Goal: Information Seeking & Learning: Learn about a topic

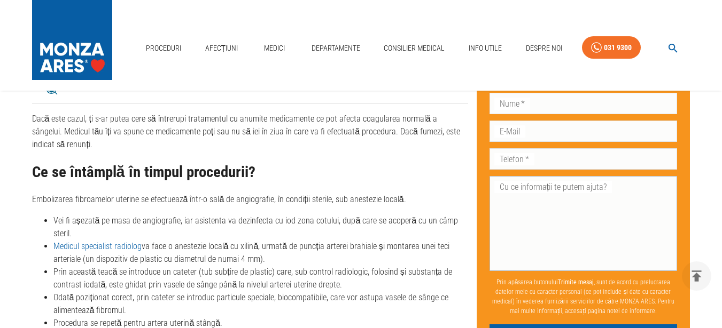
scroll to position [1869, 0]
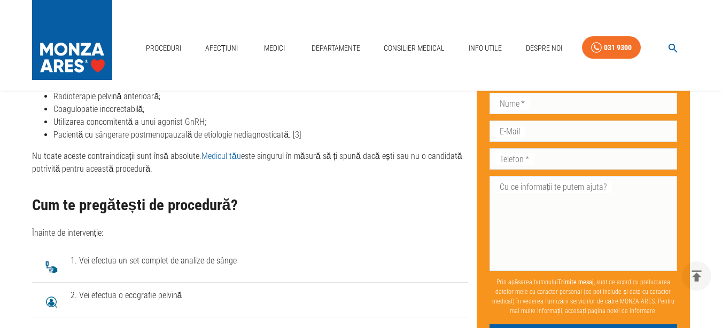
click at [426, 122] on li "Utilizarea concomitentă a unui agonist GnRH;" at bounding box center [260, 122] width 414 height 13
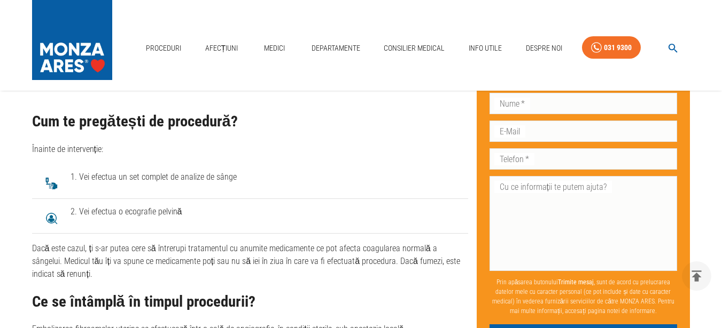
scroll to position [1976, 0]
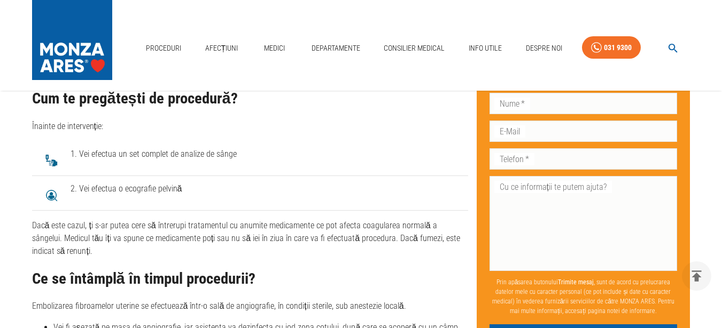
click at [242, 103] on h2 "Cum te pregătești de procedură?" at bounding box center [250, 98] width 436 height 17
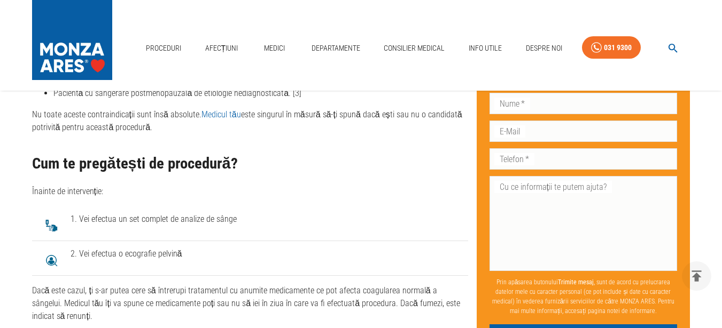
scroll to position [1923, 0]
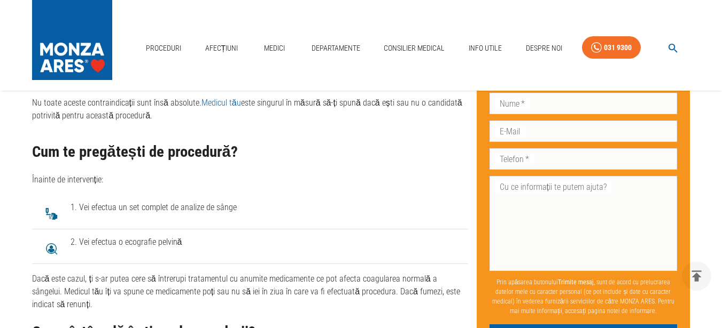
click at [241, 205] on span "1. Vei efectua un set complet de analize de sânge" at bounding box center [264, 207] width 389 height 13
click at [245, 242] on span "2. Vei efectua o ecografie pelvină" at bounding box center [264, 242] width 389 height 13
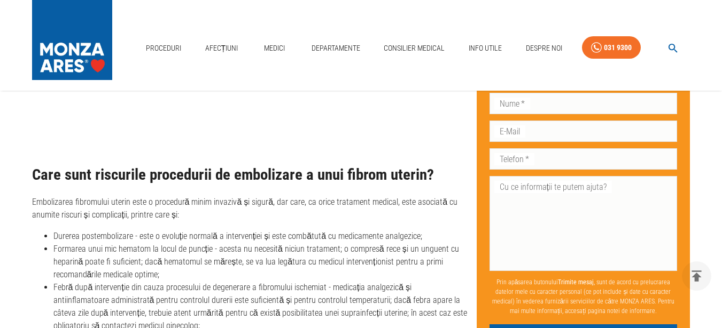
scroll to position [3632, 0]
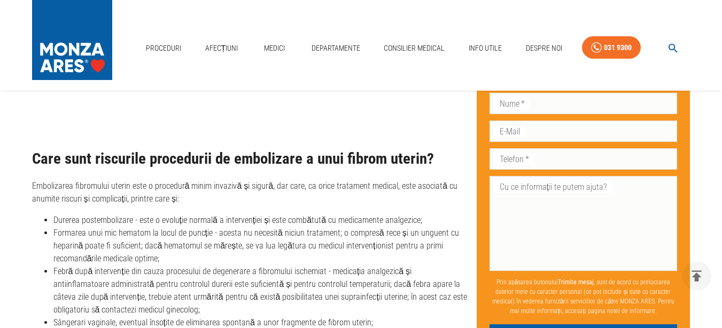
click at [37, 160] on h2 "Care sunt riscurile procedurii de embolizare a unui fibrom uterin?" at bounding box center [250, 159] width 436 height 17
click at [33, 160] on h2 "Care sunt riscurile procedurii de embolizare a unui fibrom uterin?" at bounding box center [250, 159] width 436 height 17
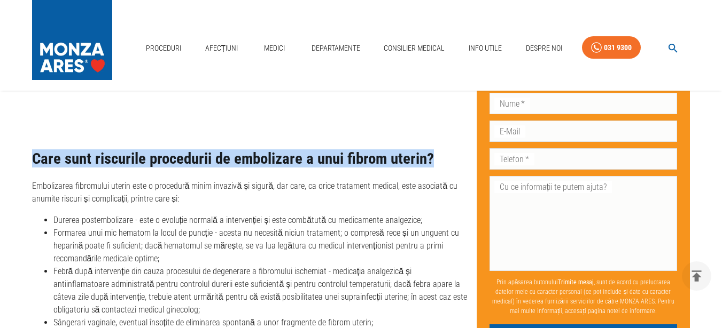
drag, startPoint x: 31, startPoint y: 158, endPoint x: 430, endPoint y: 145, distance: 399.7
click at [436, 158] on h2 "Care sunt riscurile procedurii de embolizare a unui fibrom uterin?" at bounding box center [250, 159] width 436 height 17
drag, startPoint x: 432, startPoint y: 158, endPoint x: 7, endPoint y: 150, distance: 424.7
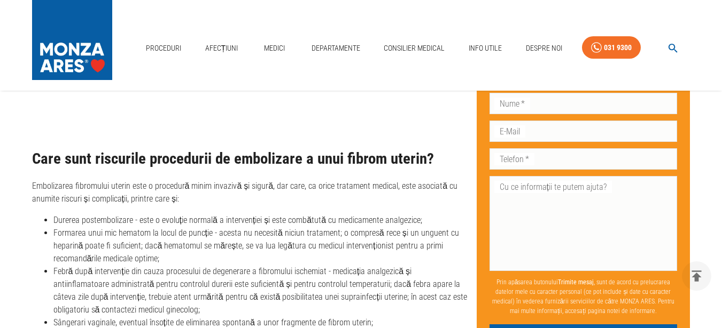
click at [211, 195] on p "Embolizarea fibromului uterin este o procedură minim invazivă și sigură, dar ca…" at bounding box center [250, 193] width 436 height 26
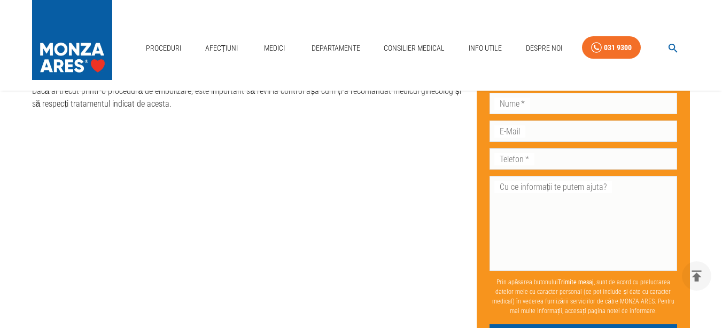
scroll to position [3163, 0]
drag, startPoint x: 700, startPoint y: 277, endPoint x: 702, endPoint y: 195, distance: 81.7
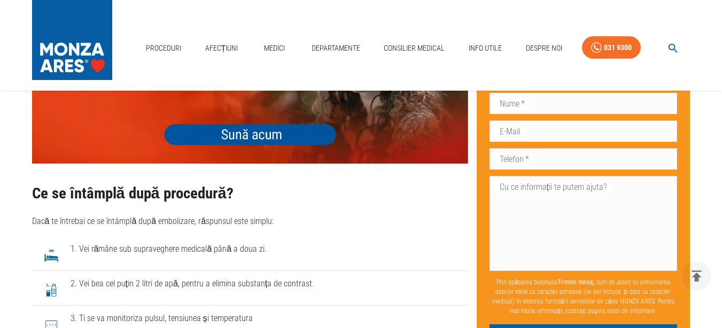
scroll to position [3057, 0]
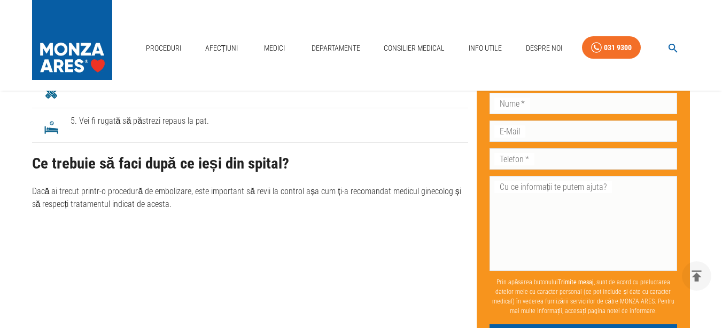
drag, startPoint x: 33, startPoint y: 160, endPoint x: 288, endPoint y: 170, distance: 256.0
click at [288, 170] on h2 "Ce trebuie să faci după ce ieși din spital?" at bounding box center [250, 163] width 436 height 17
click at [304, 163] on h2 "Ce trebuie să faci după ce ieși din spital?" at bounding box center [250, 163] width 436 height 17
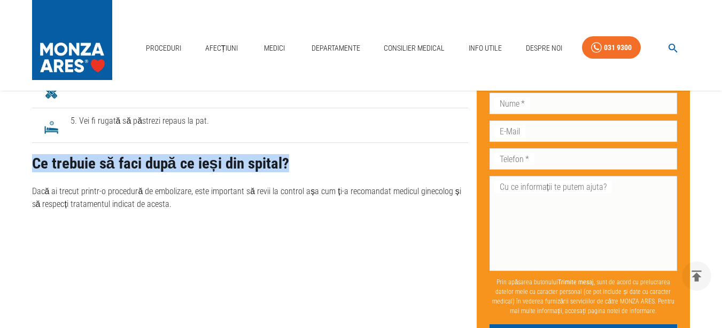
drag, startPoint x: 284, startPoint y: 162, endPoint x: 19, endPoint y: 153, distance: 265.1
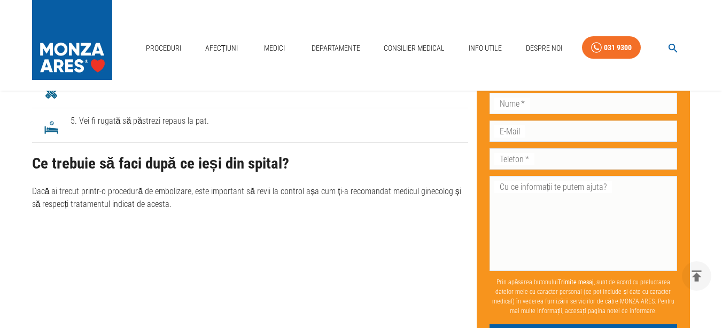
click at [297, 161] on h2 "Ce trebuie să faci după ce ieși din spital?" at bounding box center [250, 163] width 436 height 17
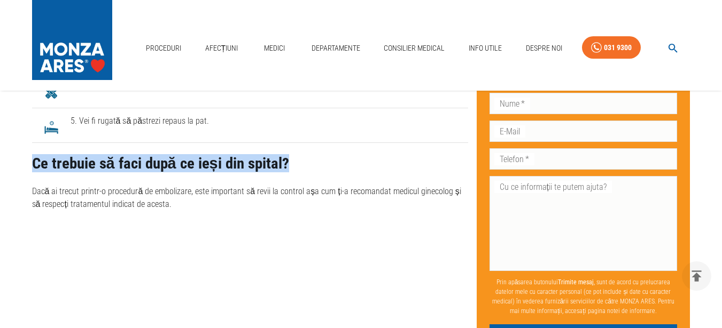
drag, startPoint x: 282, startPoint y: 160, endPoint x: 29, endPoint y: 171, distance: 253.4
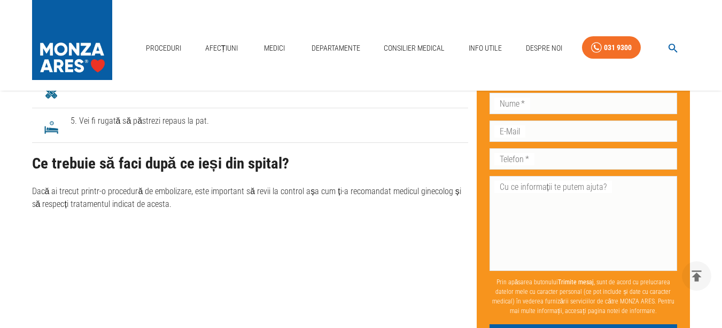
click at [307, 162] on h2 "Ce trebuie să faci după ce ieși din spital?" at bounding box center [250, 163] width 436 height 17
drag, startPoint x: 285, startPoint y: 164, endPoint x: 30, endPoint y: 156, distance: 254.4
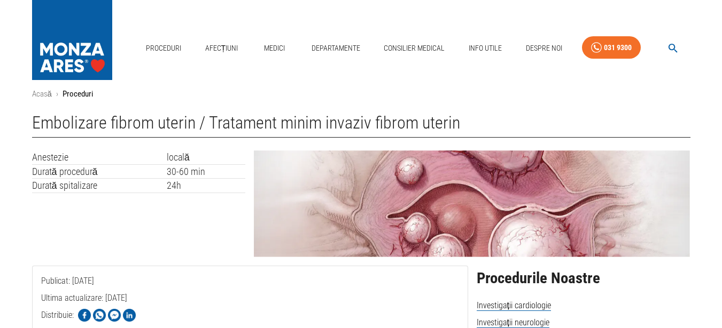
scroll to position [0, 0]
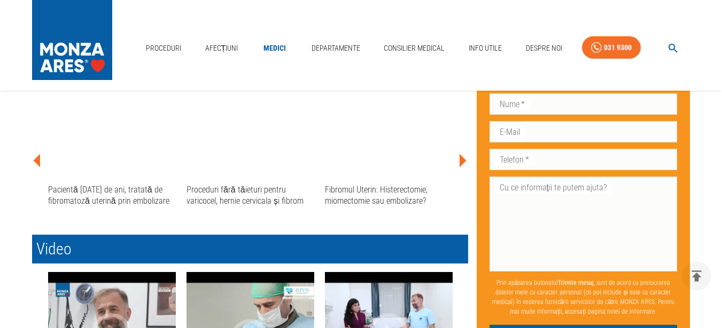
scroll to position [481, 0]
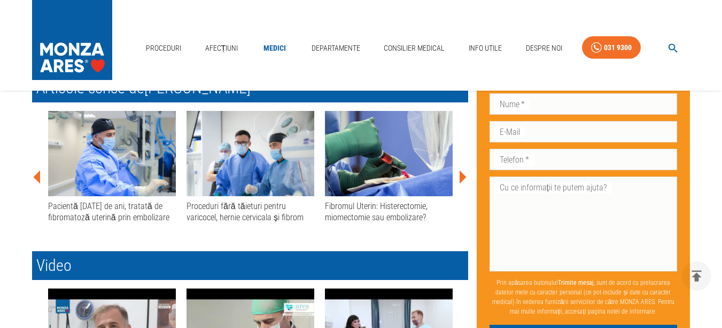
click at [387, 150] on img at bounding box center [389, 153] width 128 height 85
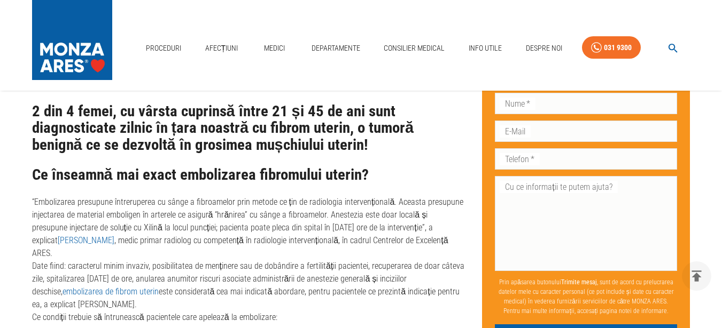
scroll to position [534, 0]
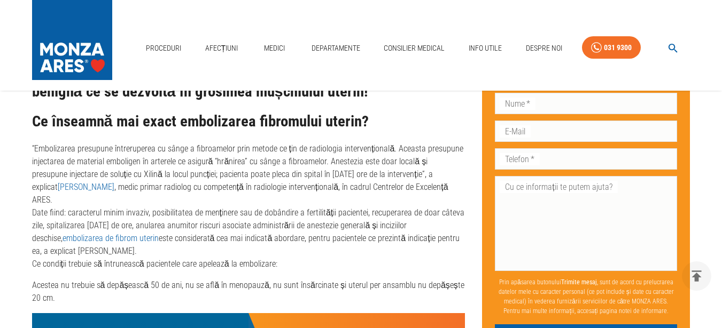
click at [145, 189] on p "“Embolizarea presupune întreruperea cu sânge a fibroamelor prin metode ce țin d…" at bounding box center [248, 207] width 433 height 128
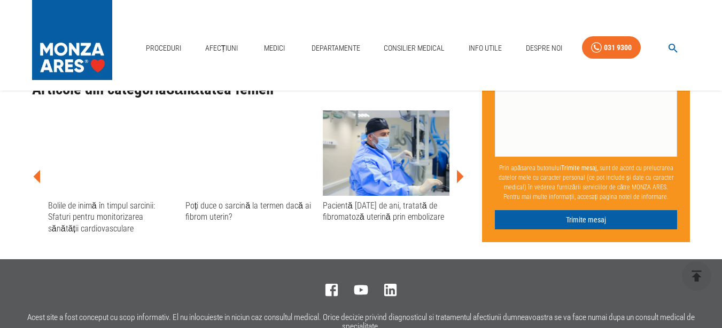
scroll to position [990, 0]
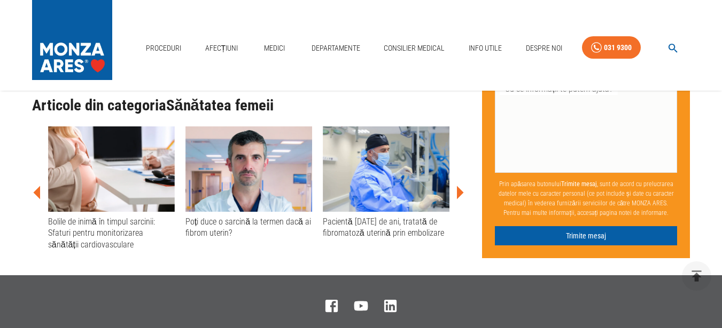
click at [383, 163] on img at bounding box center [386, 169] width 127 height 85
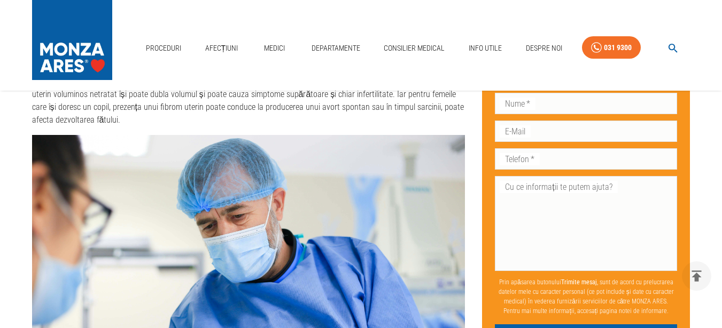
scroll to position [546, 0]
